Goal: Check status: Check status

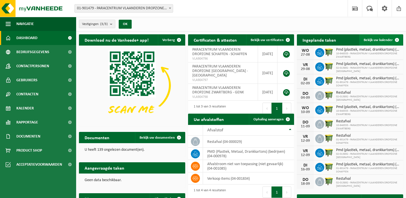
click at [372, 40] on span "Bekijk uw kalender" at bounding box center [378, 40] width 29 height 4
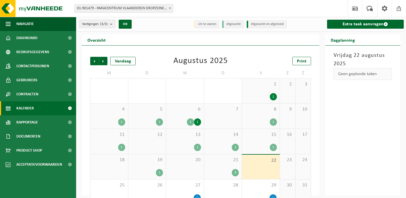
scroll to position [12, 0]
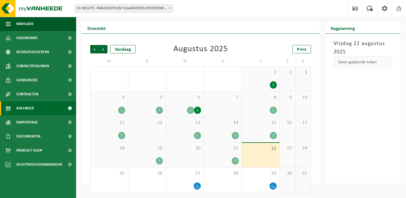
click at [232, 165] on div "21 3" at bounding box center [223, 155] width 38 height 25
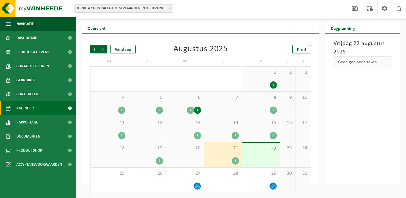
scroll to position [0, 0]
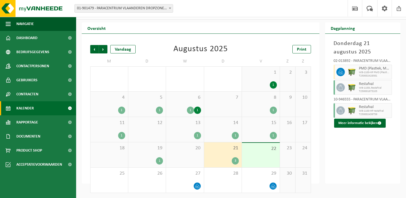
click at [135, 6] on span "01-901479 - PARACENTRUM VLAANDEREN DROPZONE SCHAFFEN - SCHAFFEN" at bounding box center [124, 9] width 98 height 8
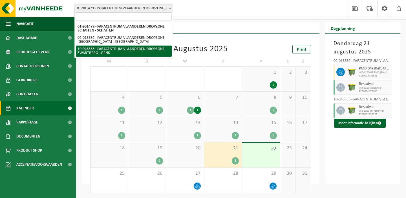
select select "142146"
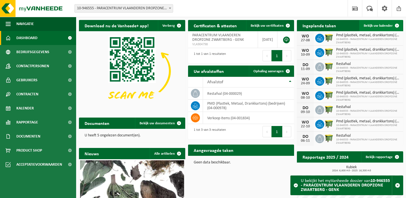
click at [371, 27] on span "Bekijk uw kalender" at bounding box center [378, 26] width 29 height 4
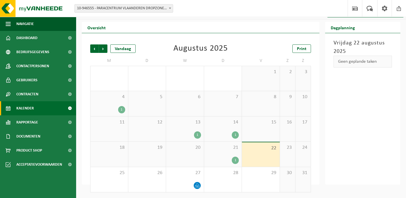
scroll to position [10, 0]
click at [219, 148] on span "21" at bounding box center [223, 148] width 32 height 6
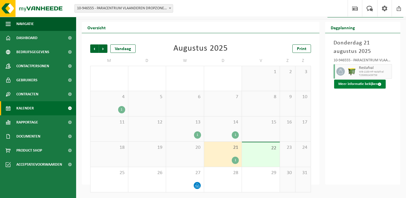
click at [371, 86] on button "Meer informatie bekijken" at bounding box center [360, 84] width 52 height 9
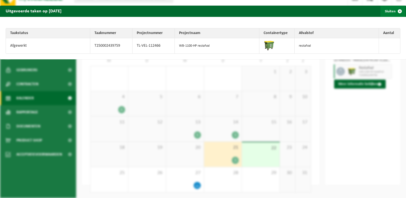
click at [399, 10] on span "button" at bounding box center [399, 11] width 11 height 11
